Goal: Task Accomplishment & Management: Manage account settings

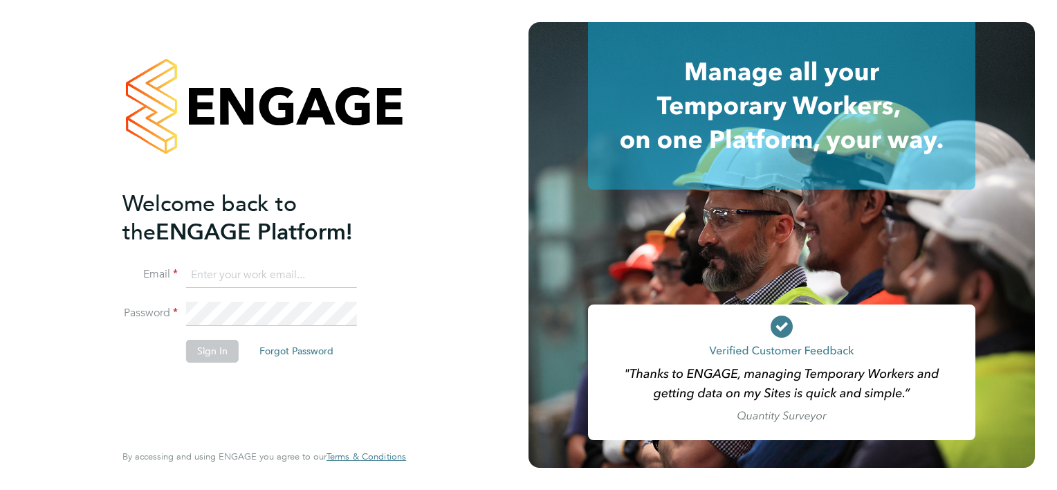
type input "[PERSON_NAME][EMAIL_ADDRESS][DOMAIN_NAME]"
click at [215, 344] on button "Sign In" at bounding box center [212, 351] width 53 height 22
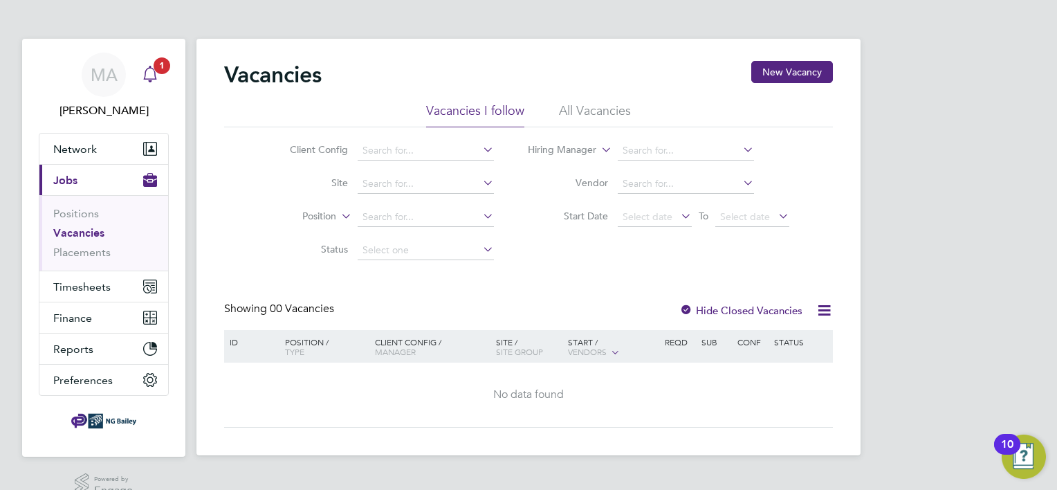
click at [153, 74] on icon "Main navigation" at bounding box center [150, 74] width 17 height 17
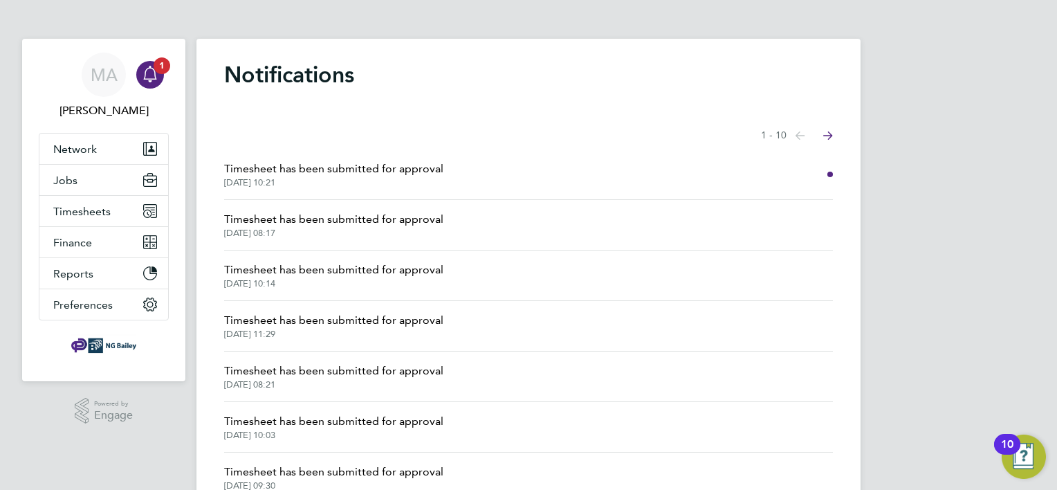
click at [335, 172] on span "Timesheet has been submitted for approval" at bounding box center [333, 169] width 219 height 17
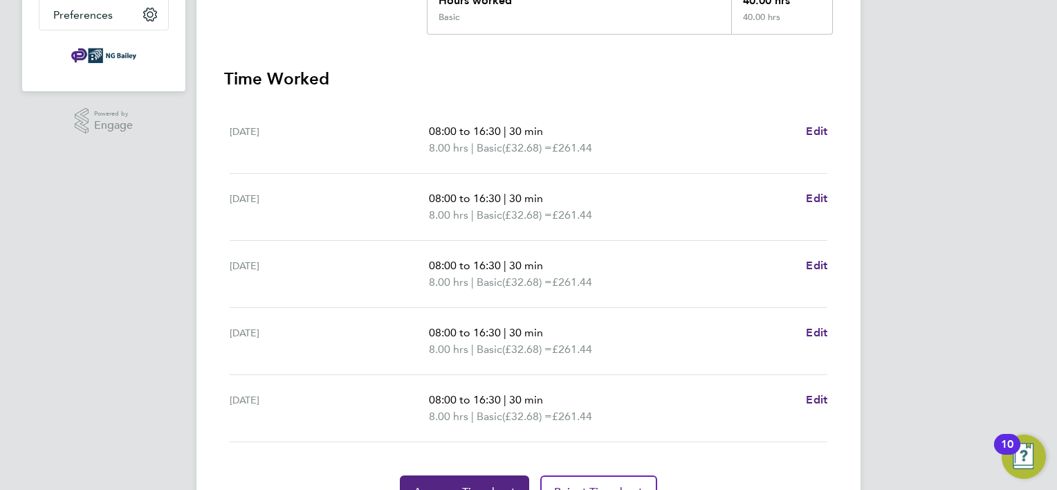
scroll to position [418, 0]
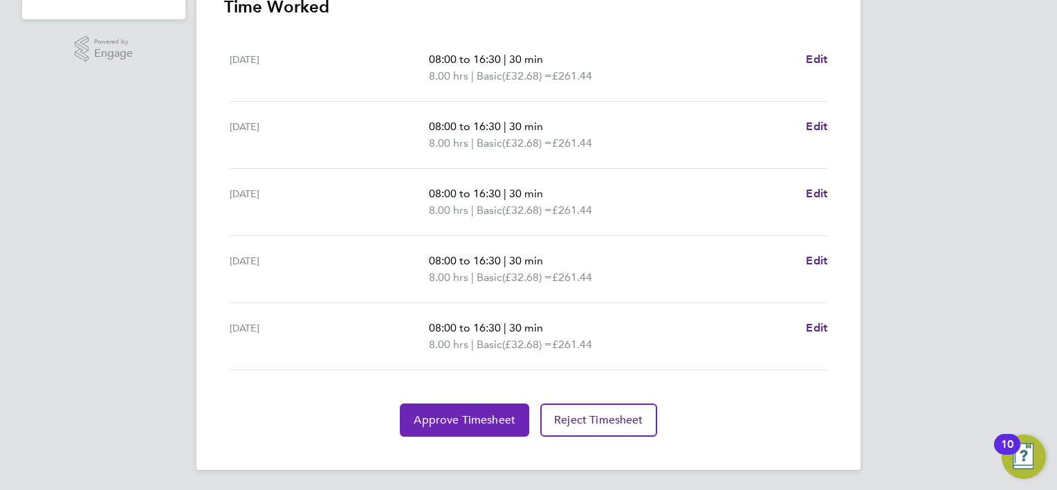
click at [459, 413] on span "Approve Timesheet" at bounding box center [465, 420] width 102 height 14
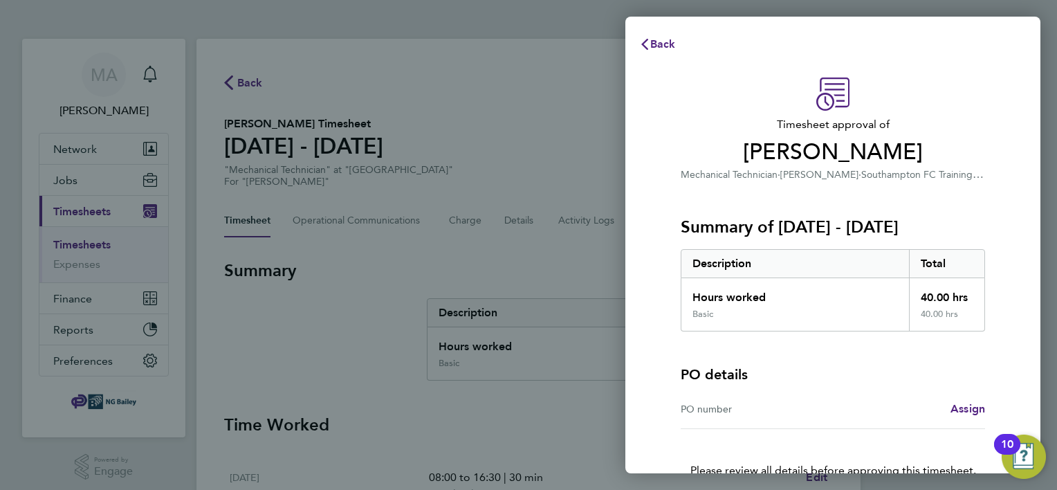
scroll to position [77, 0]
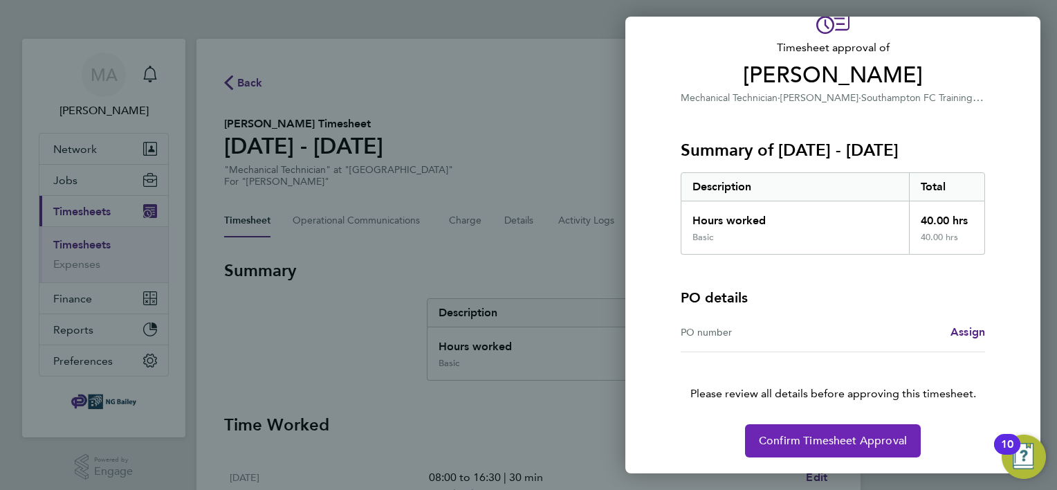
click at [849, 441] on span "Confirm Timesheet Approval" at bounding box center [833, 441] width 148 height 14
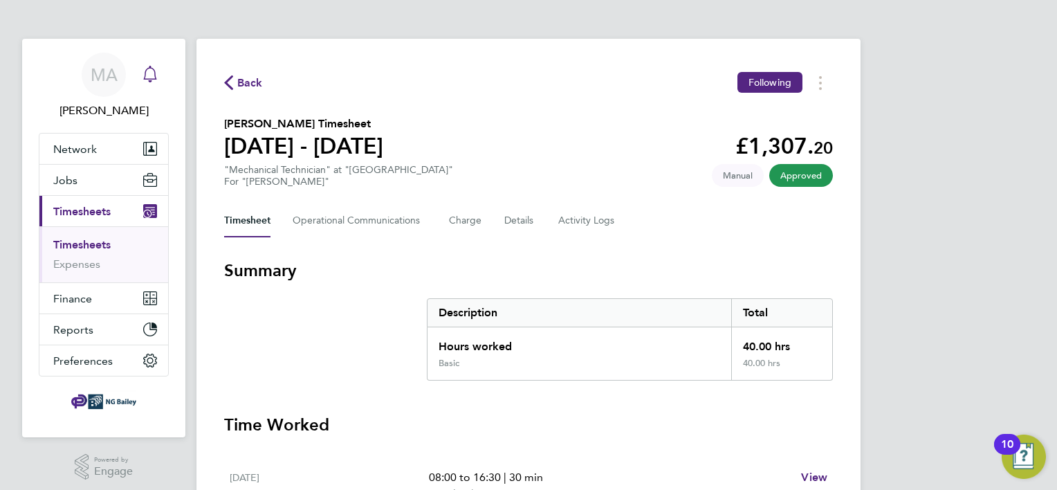
click at [154, 74] on icon "Main navigation" at bounding box center [150, 74] width 17 height 17
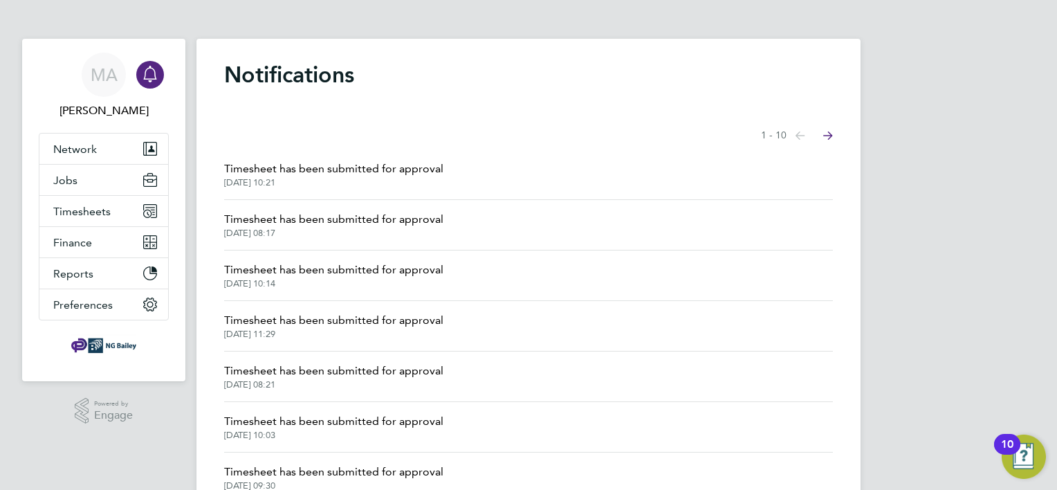
click at [337, 213] on span "Timesheet has been submitted for approval" at bounding box center [333, 219] width 219 height 17
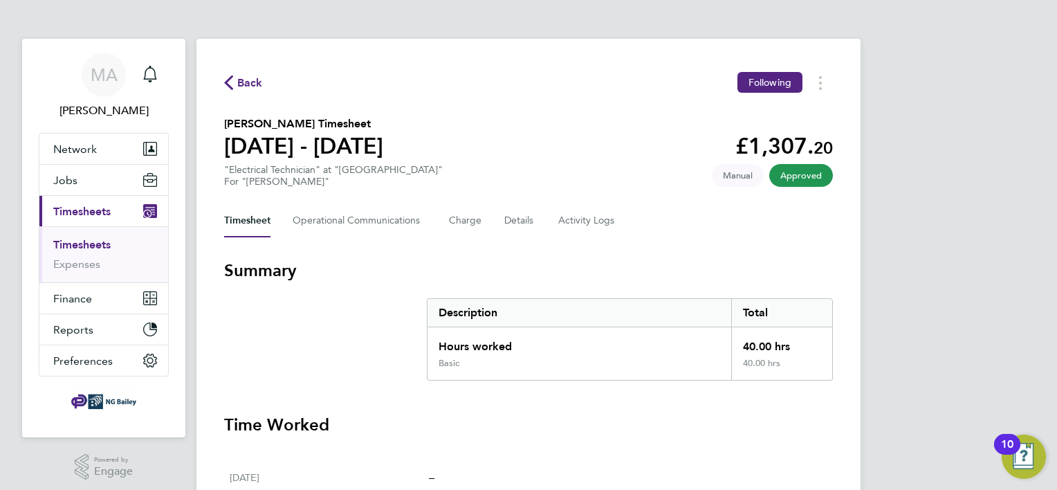
click at [252, 82] on span "Back" at bounding box center [250, 83] width 26 height 17
